Goal: Find specific page/section: Find specific page/section

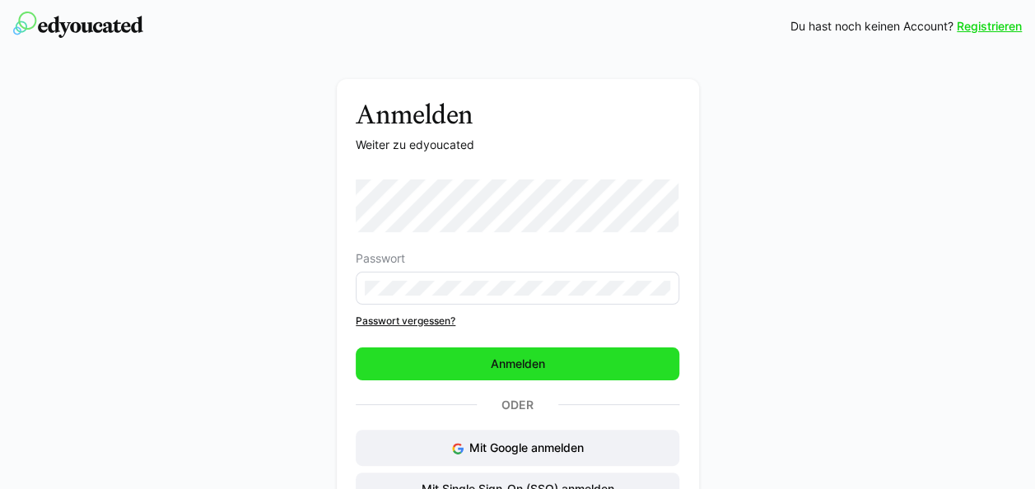
click at [539, 379] on span "Anmelden" at bounding box center [518, 364] width 324 height 33
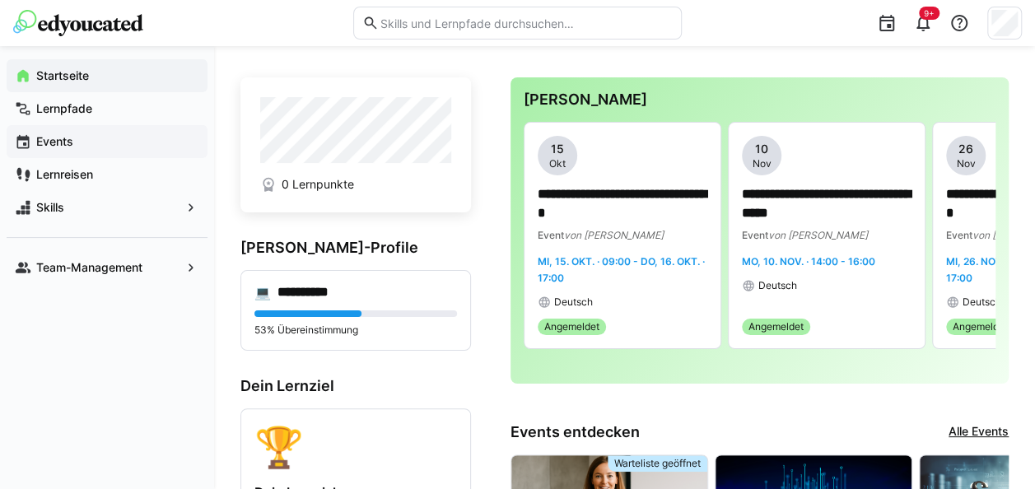
click at [0, 0] on app-navigation-label "Events" at bounding box center [0, 0] width 0 height 0
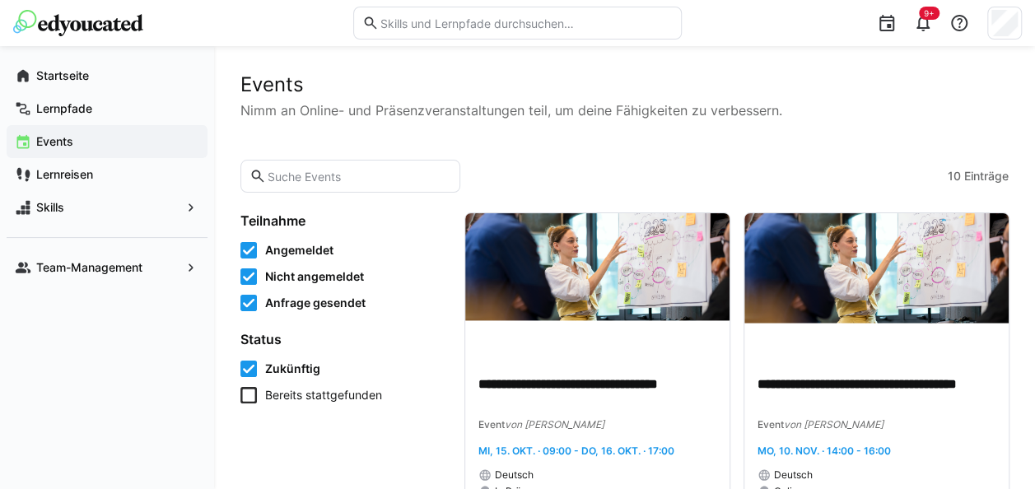
scroll to position [1352, 0]
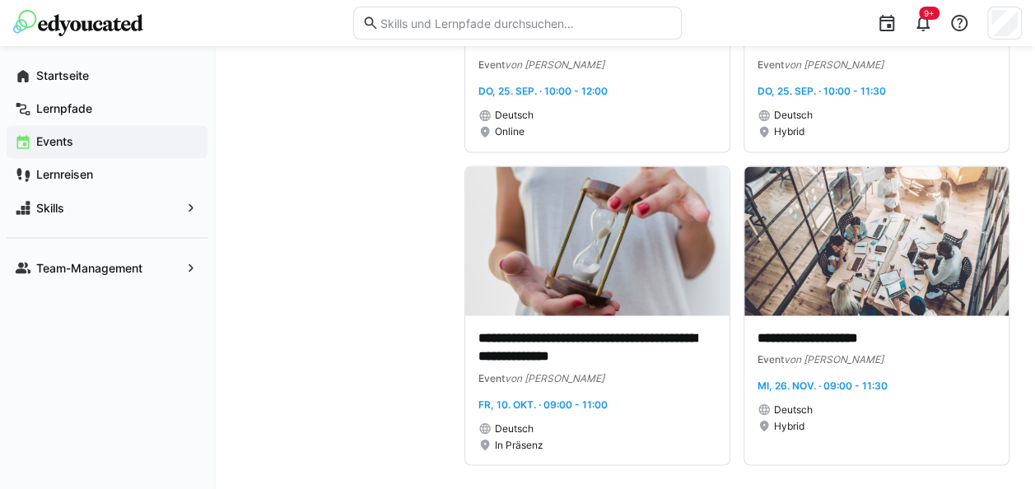
click at [481, 26] on input "text" at bounding box center [526, 23] width 294 height 15
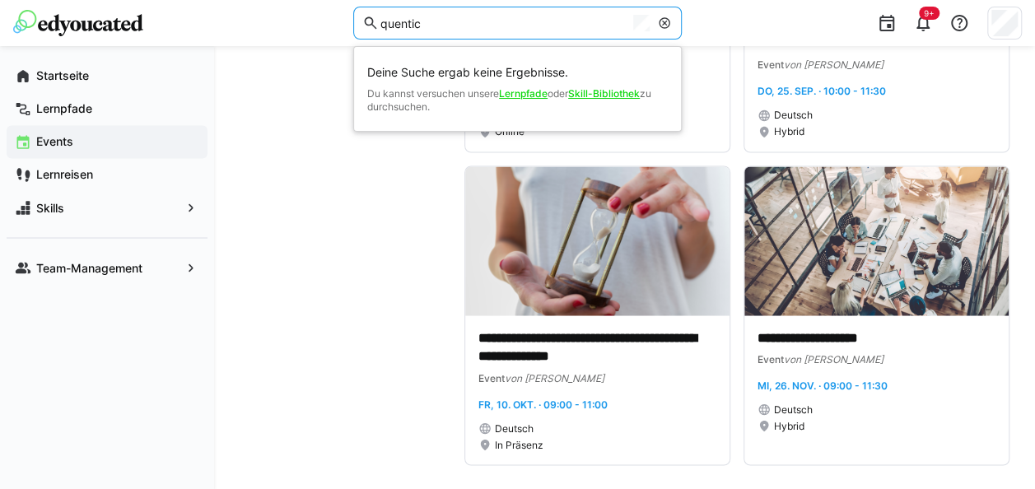
type input "quentic"
